Goal: Information Seeking & Learning: Learn about a topic

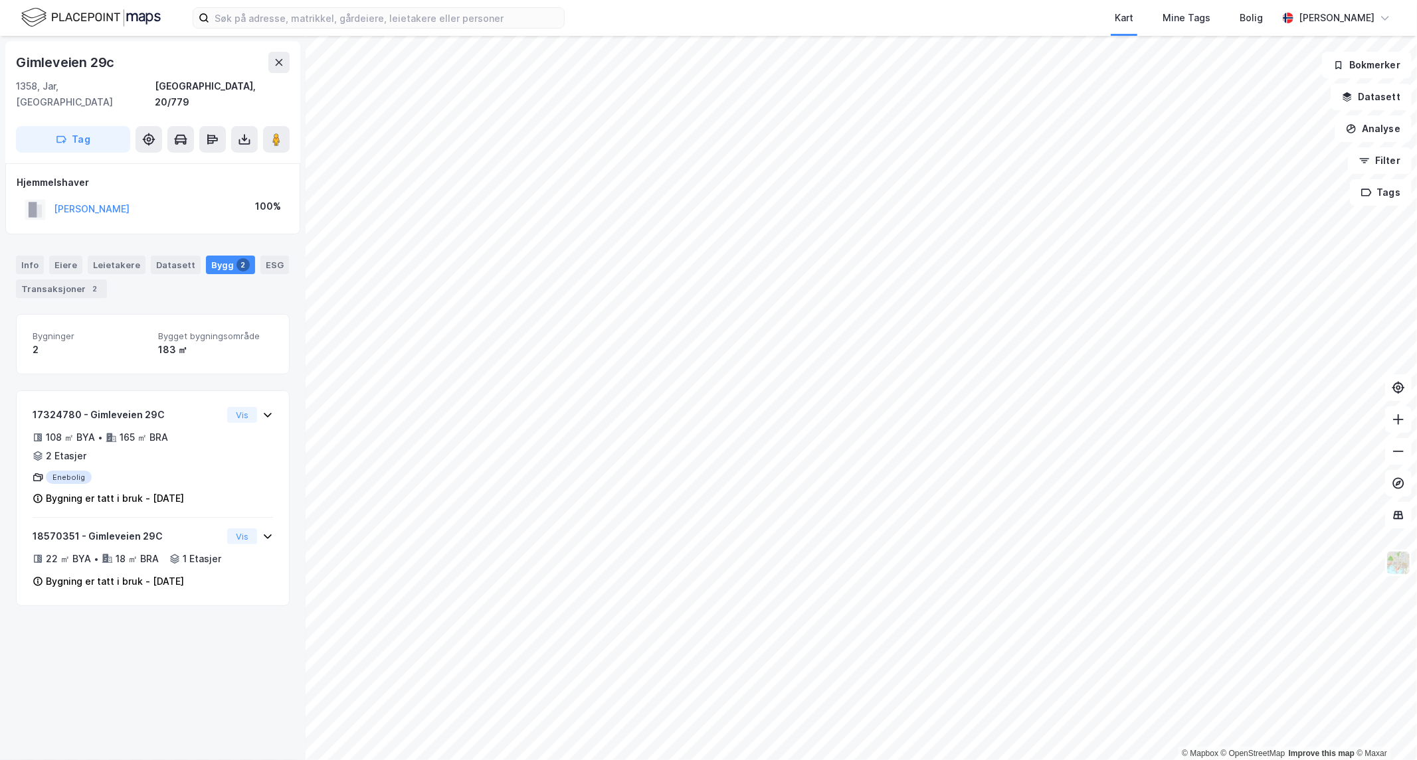
click at [88, 201] on div "[PERSON_NAME]" at bounding box center [92, 209] width 76 height 16
click at [0, 0] on button "[PERSON_NAME]" at bounding box center [0, 0] width 0 height 0
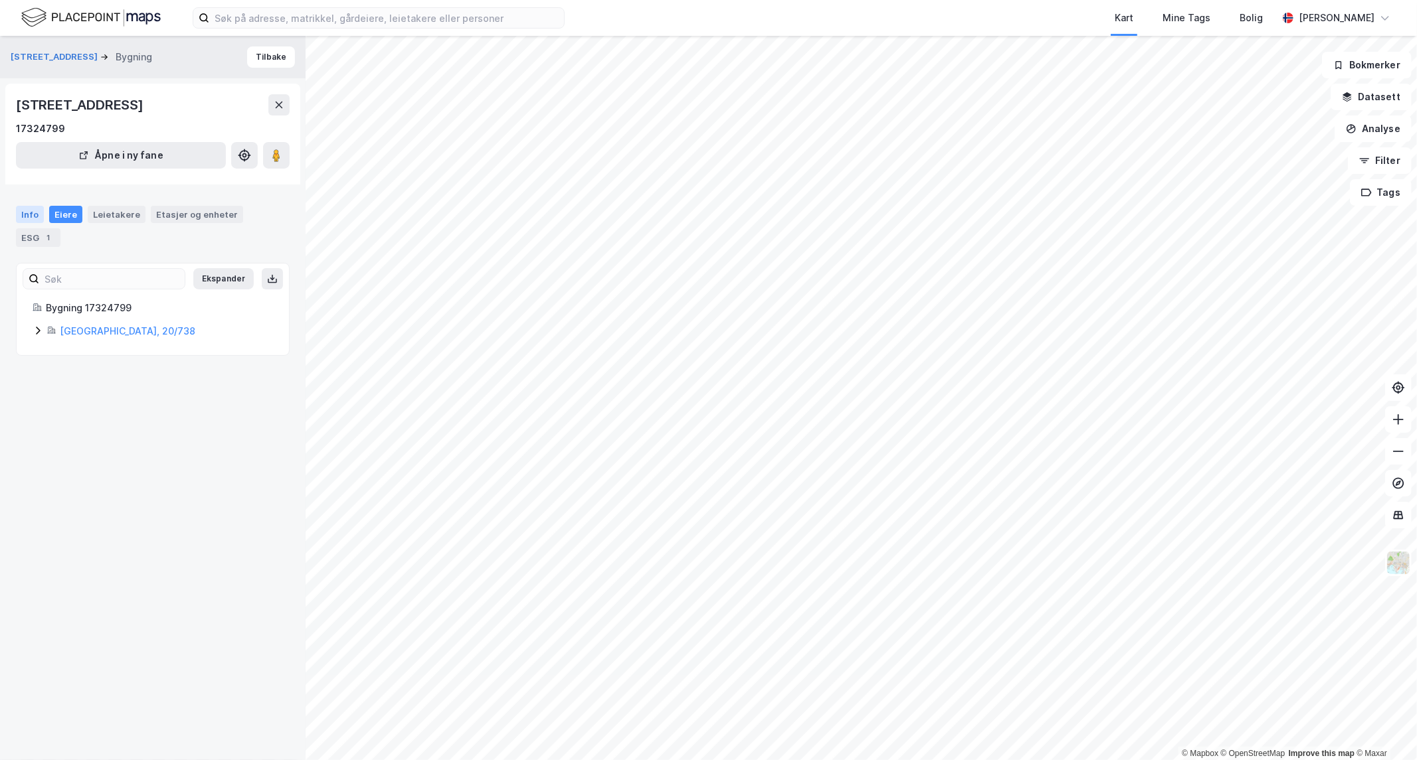
click at [31, 217] on div "Info" at bounding box center [30, 214] width 28 height 17
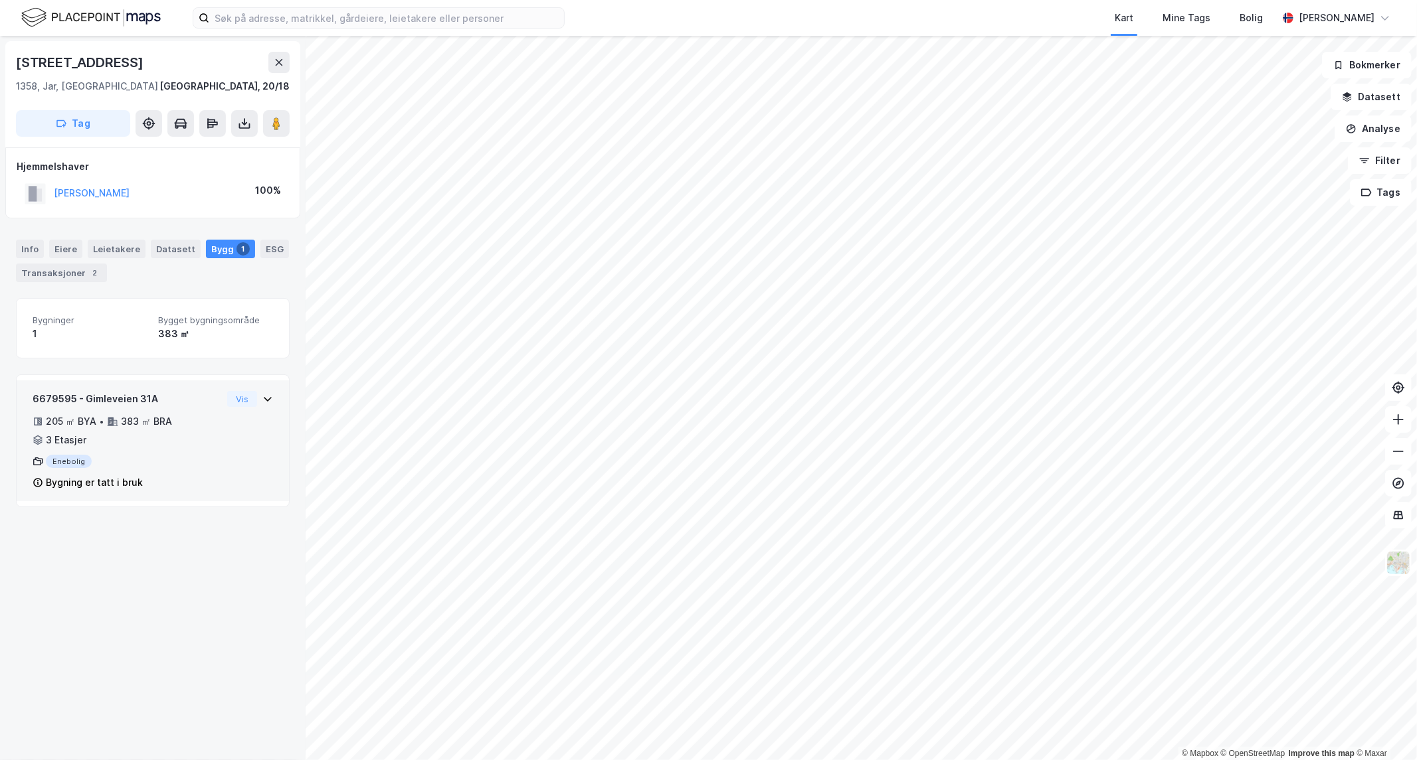
click at [264, 399] on icon at bounding box center [268, 399] width 8 height 5
